Goal: Task Accomplishment & Management: Manage account settings

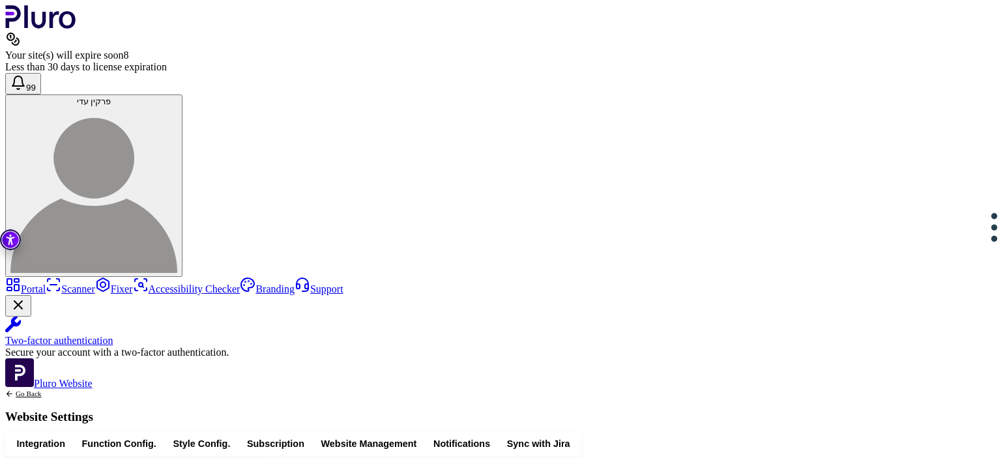
scroll to position [1164, 0]
